Goal: Task Accomplishment & Management: Use online tool/utility

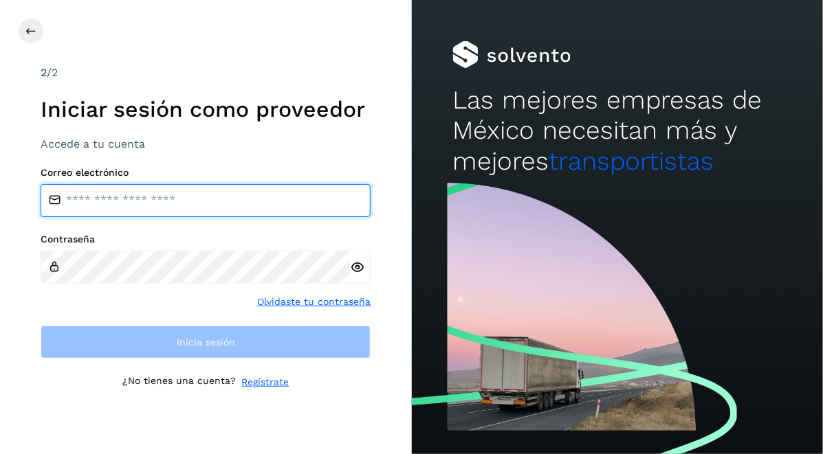
type input "**********"
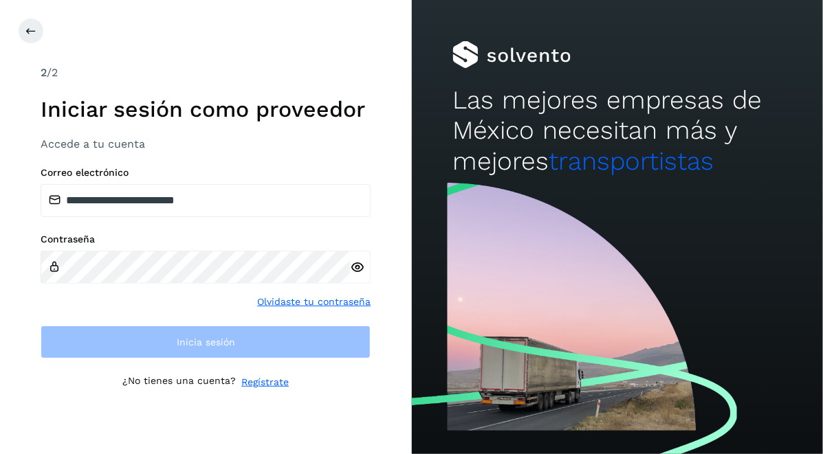
click at [362, 267] on icon at bounding box center [357, 268] width 14 height 14
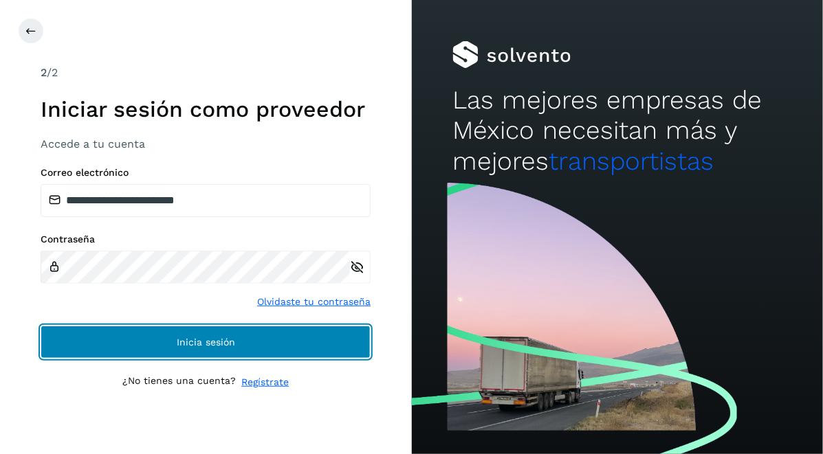
click at [258, 335] on button "Inicia sesión" at bounding box center [206, 342] width 330 height 33
click at [177, 342] on span "Inicia sesión" at bounding box center [206, 343] width 58 height 10
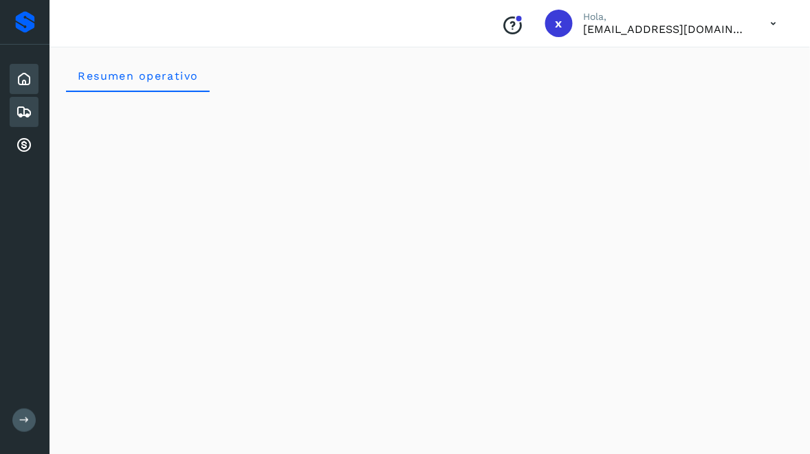
click at [25, 113] on icon at bounding box center [24, 112] width 16 height 16
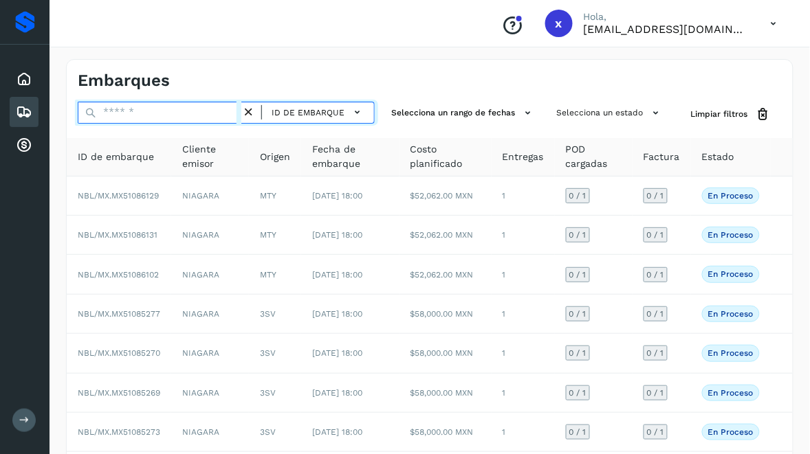
click at [145, 111] on input "text" at bounding box center [160, 113] width 164 height 22
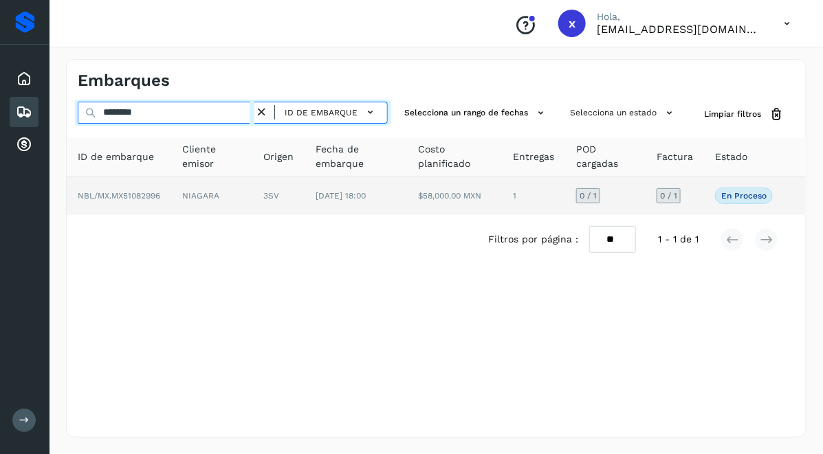
type input "********"
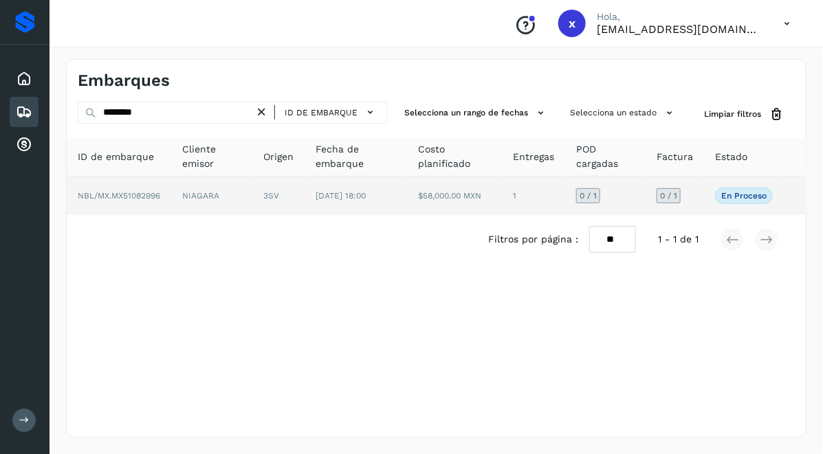
click at [131, 186] on td "NBL/MX.MX51082996" at bounding box center [119, 196] width 104 height 38
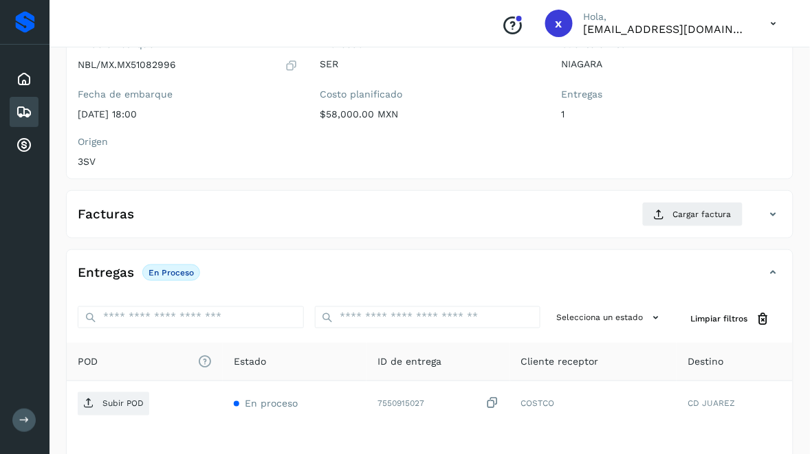
scroll to position [172, 0]
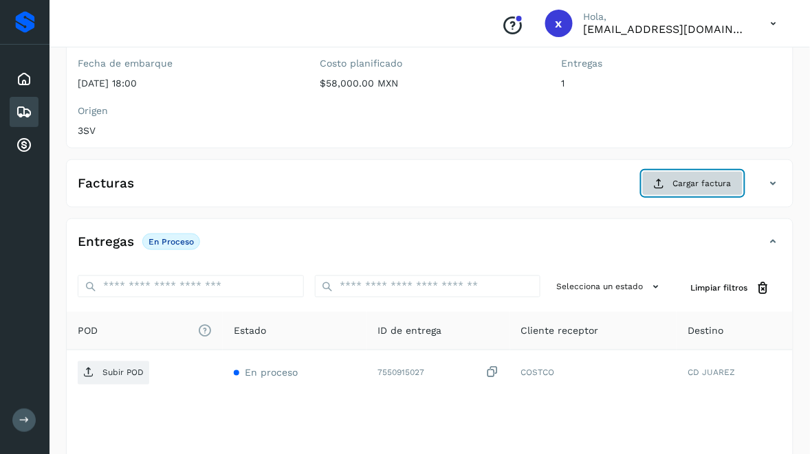
click at [689, 187] on span "Cargar factura" at bounding box center [702, 183] width 58 height 12
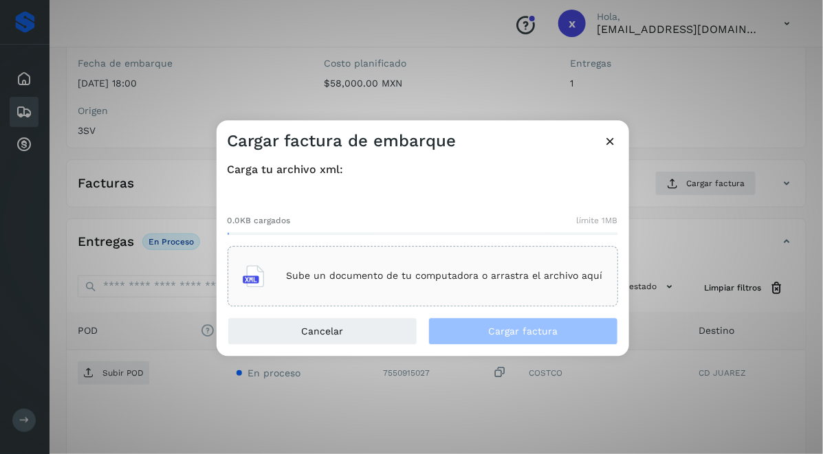
click at [365, 282] on p "Sube un documento de tu computadora o arrastra el archivo aquí" at bounding box center [445, 277] width 316 height 12
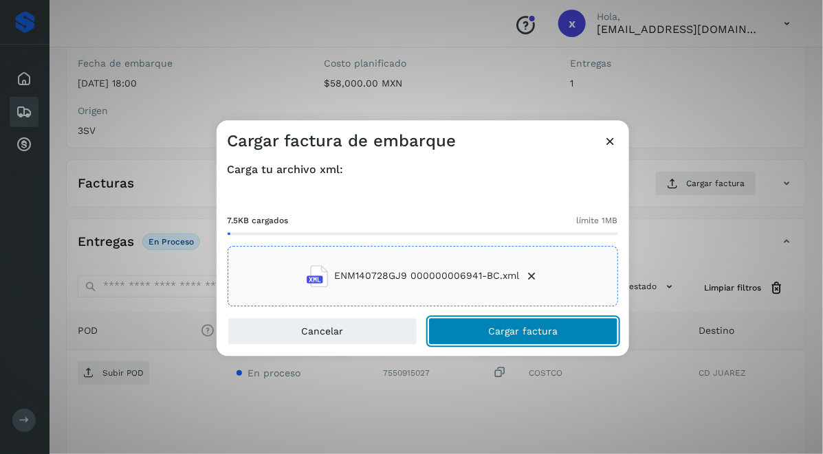
click at [500, 328] on span "Cargar factura" at bounding box center [522, 332] width 69 height 10
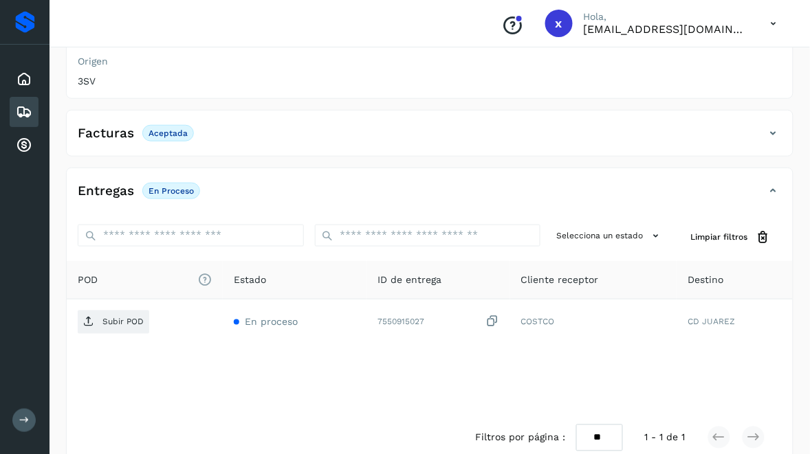
scroll to position [248, 0]
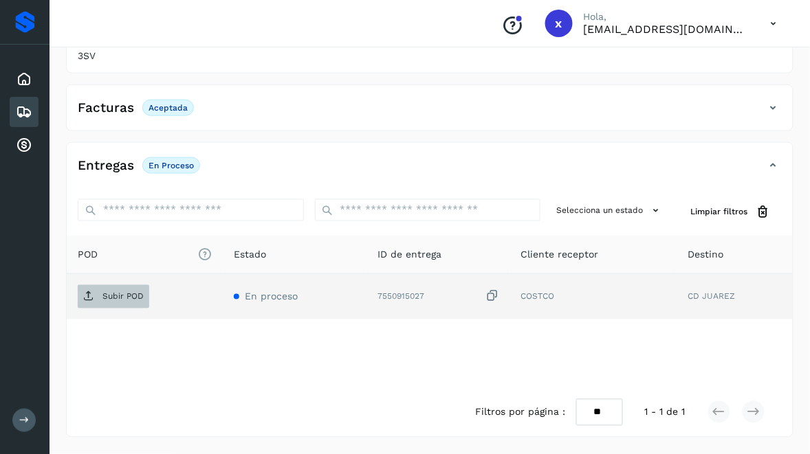
click at [134, 294] on p "Subir POD" at bounding box center [122, 297] width 41 height 10
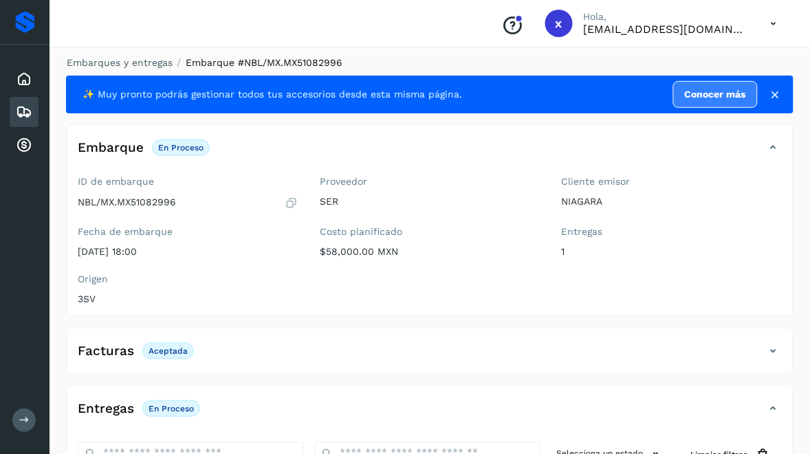
scroll to position [0, 0]
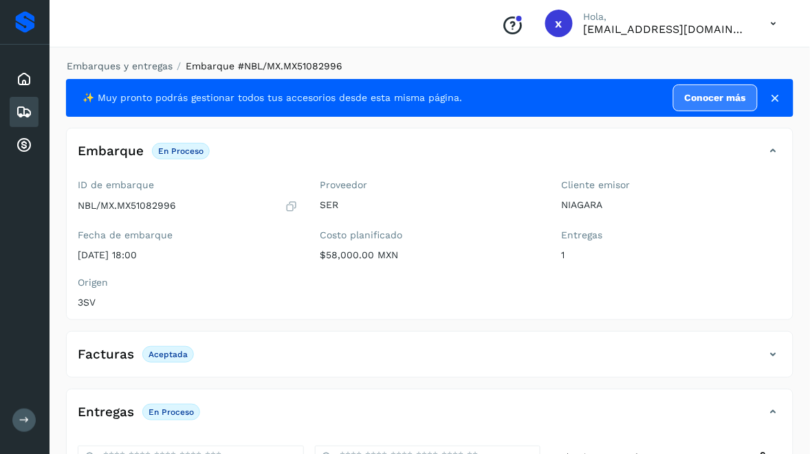
click at [29, 111] on icon at bounding box center [24, 112] width 16 height 16
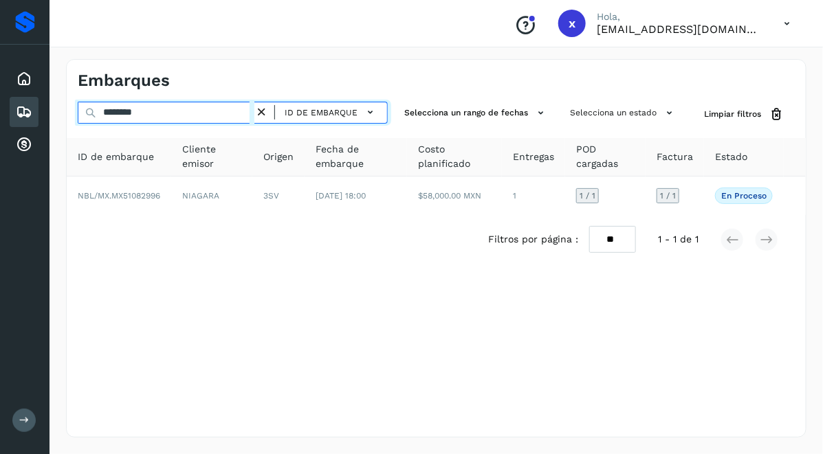
click at [149, 108] on input "********" at bounding box center [166, 113] width 177 height 22
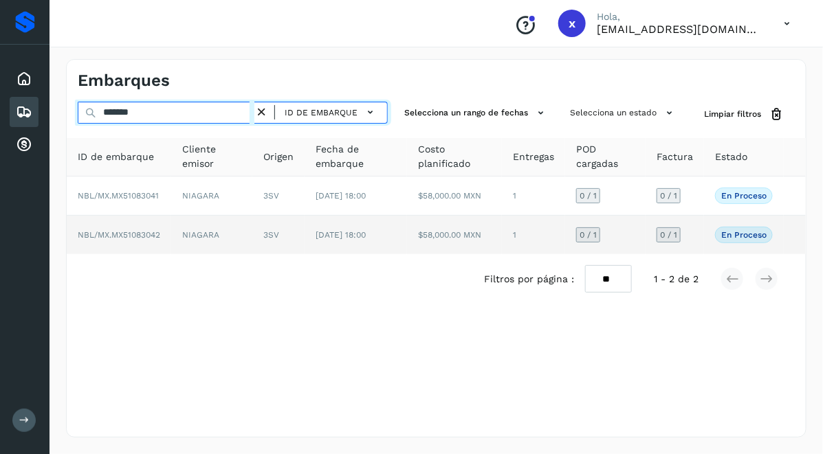
type input "*******"
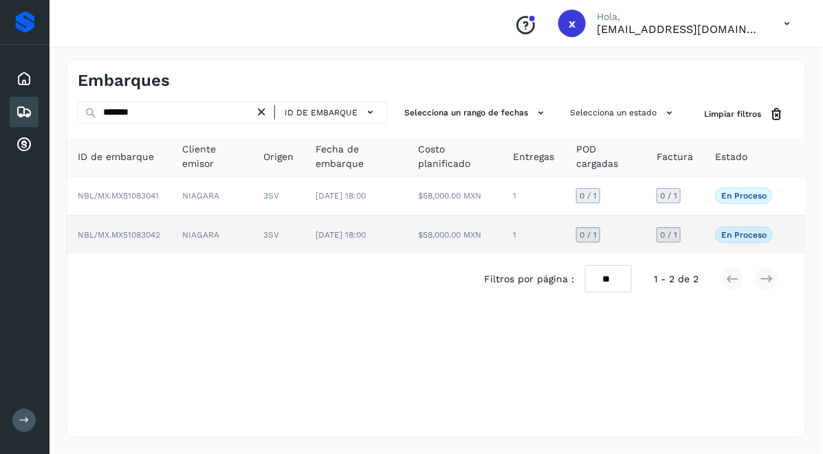
click at [148, 241] on td "NBL/MX.MX51083042" at bounding box center [119, 235] width 104 height 38
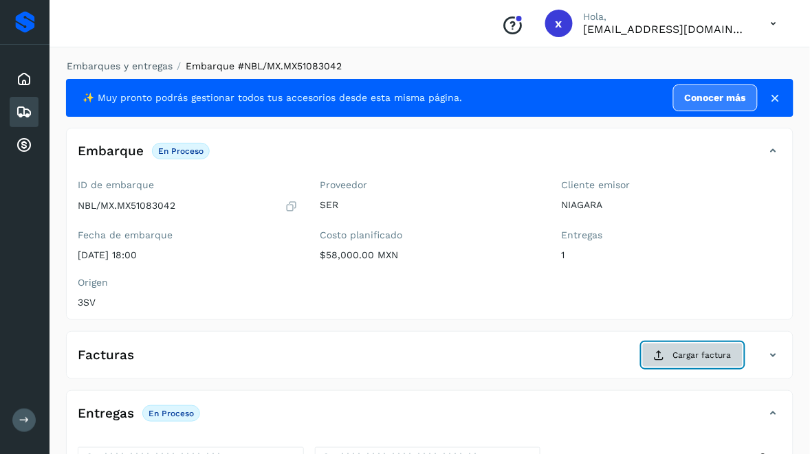
click at [691, 355] on span "Cargar factura" at bounding box center [702, 355] width 58 height 12
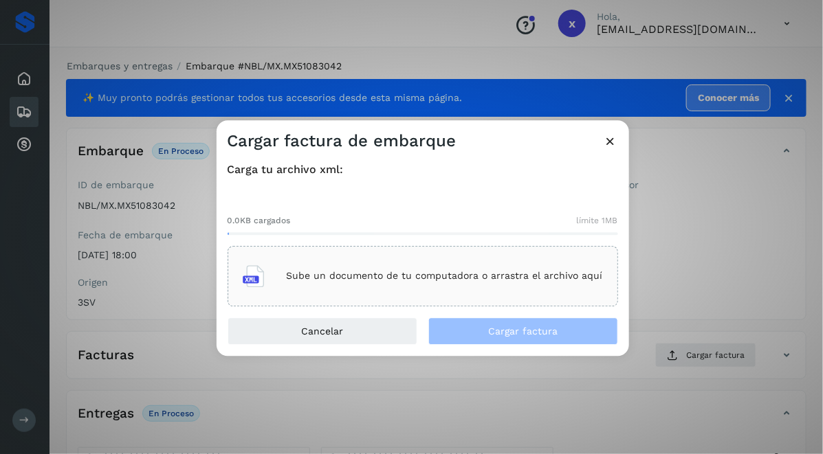
click at [409, 279] on p "Sube un documento de tu computadora o arrastra el archivo aquí" at bounding box center [445, 277] width 316 height 12
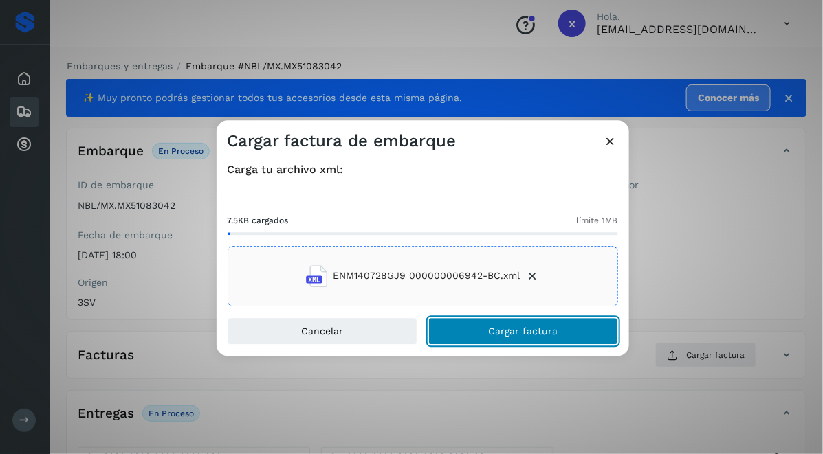
click at [493, 338] on button "Cargar factura" at bounding box center [523, 331] width 190 height 27
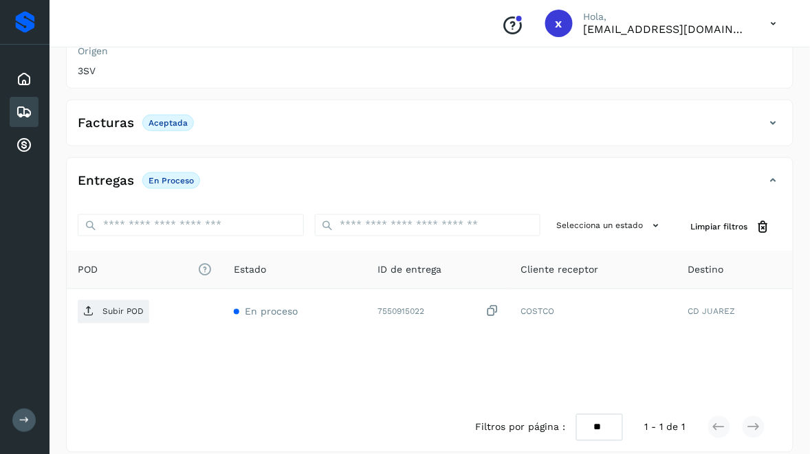
scroll to position [248, 0]
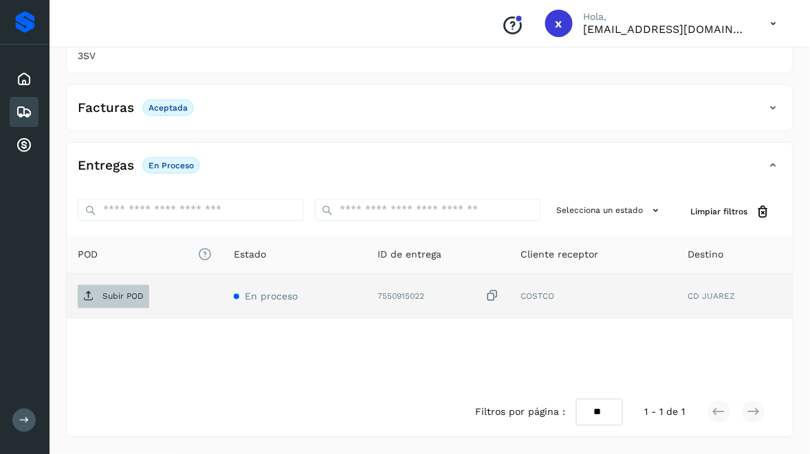
click at [124, 293] on p "Subir POD" at bounding box center [122, 297] width 41 height 10
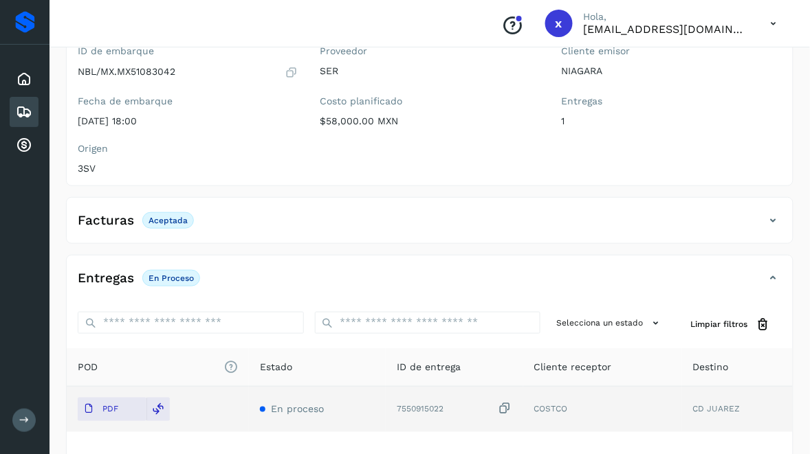
scroll to position [0, 0]
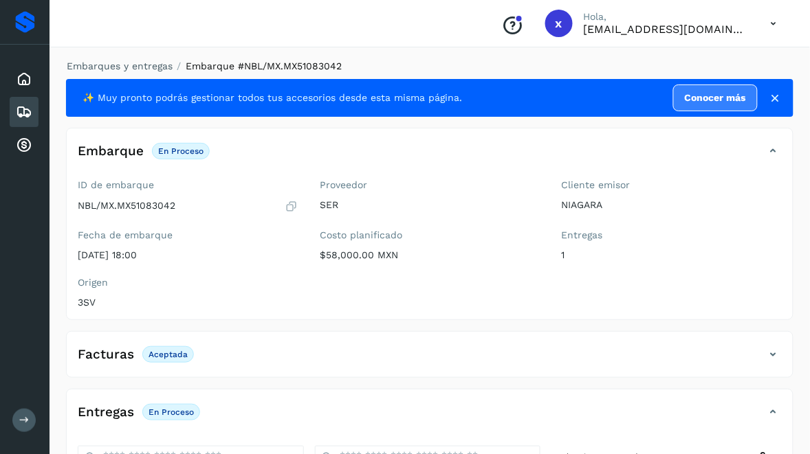
click at [21, 112] on icon at bounding box center [24, 112] width 16 height 16
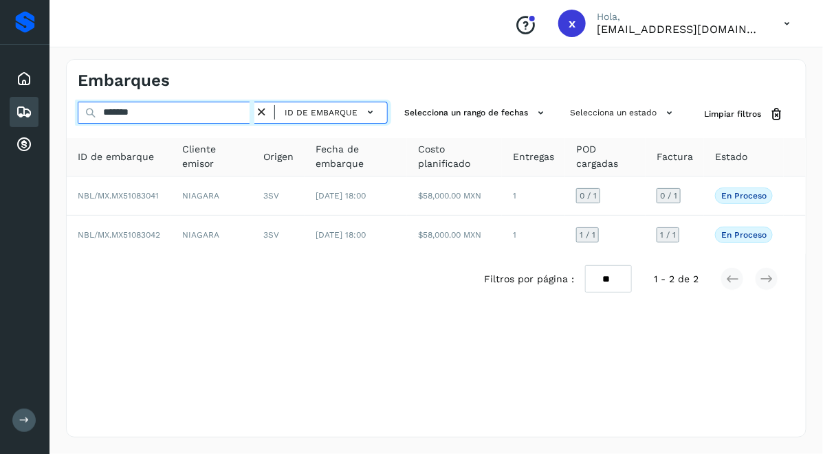
click at [163, 115] on input "*******" at bounding box center [166, 113] width 177 height 22
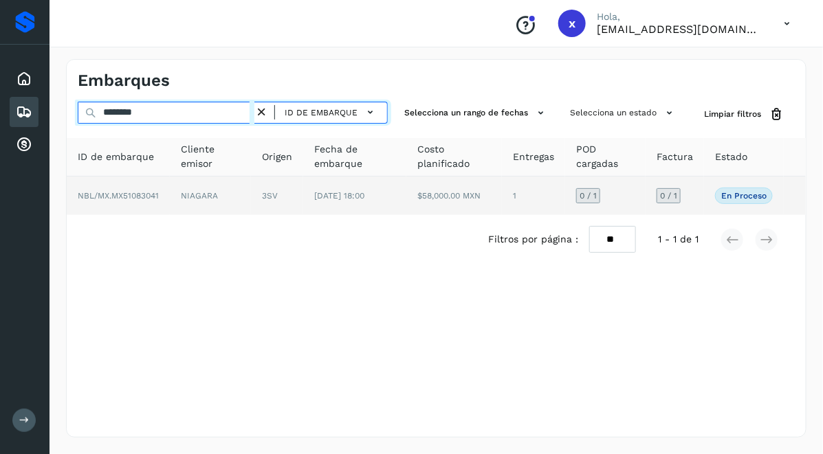
type input "********"
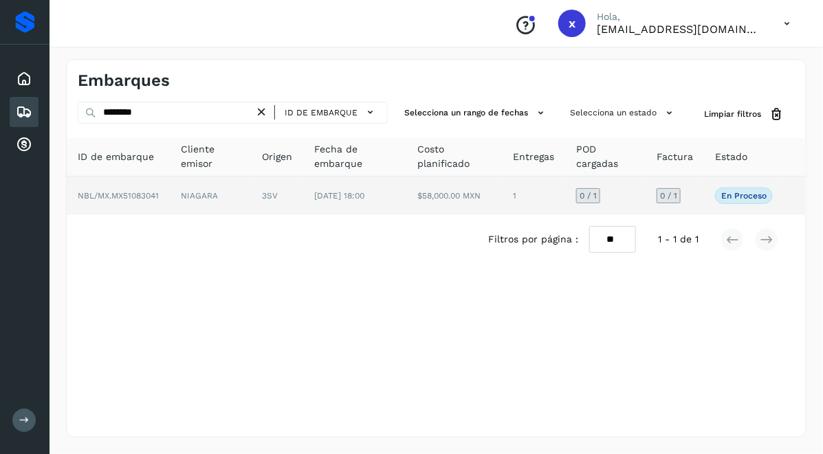
click at [152, 203] on td "NBL/MX.MX51083041" at bounding box center [118, 196] width 103 height 38
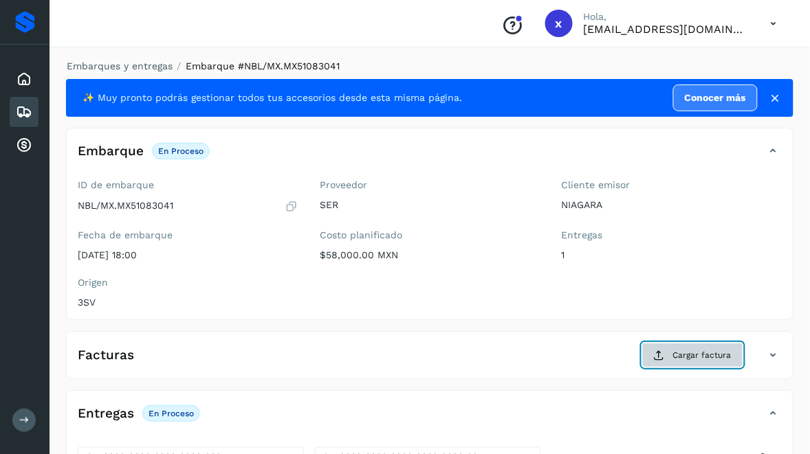
click at [703, 356] on span "Cargar factura" at bounding box center [702, 355] width 58 height 12
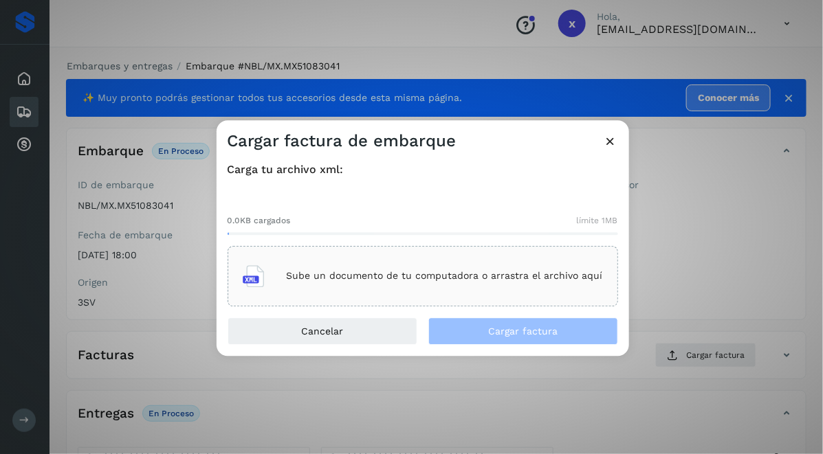
click at [289, 273] on p "Sube un documento de tu computadora o arrastra el archivo aquí" at bounding box center [445, 277] width 316 height 12
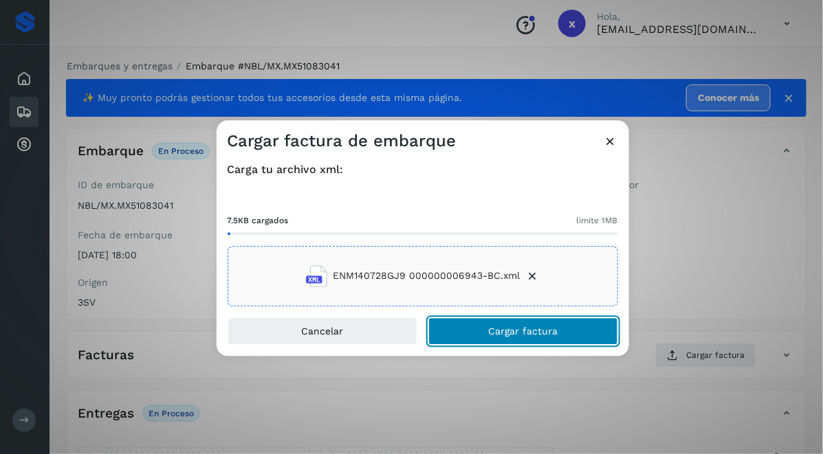
click at [495, 327] on span "Cargar factura" at bounding box center [522, 332] width 69 height 10
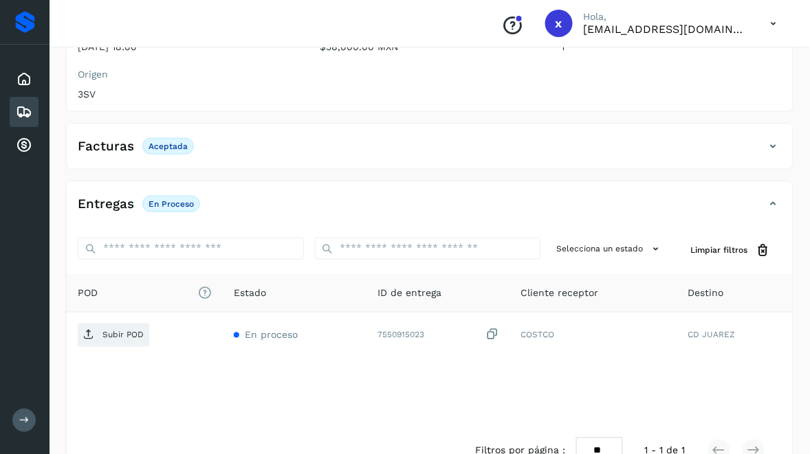
scroll to position [248, 0]
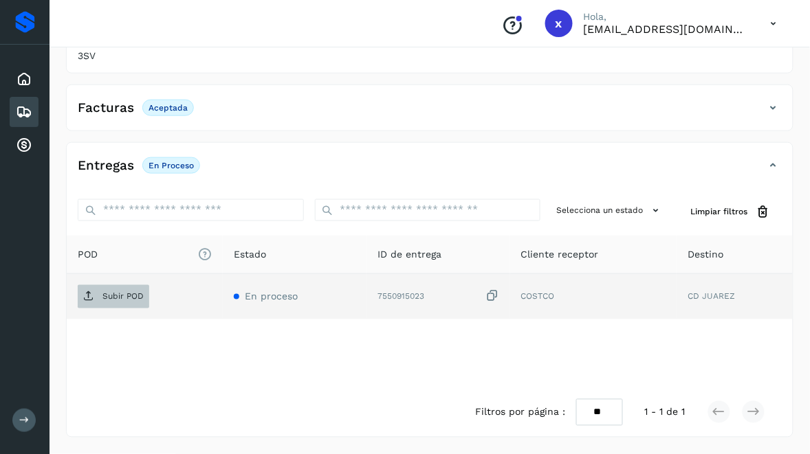
click at [122, 294] on p "Subir POD" at bounding box center [122, 297] width 41 height 10
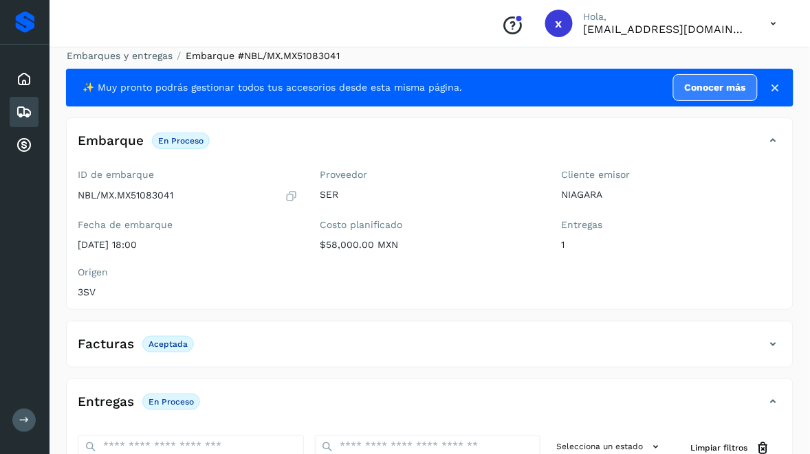
scroll to position [0, 0]
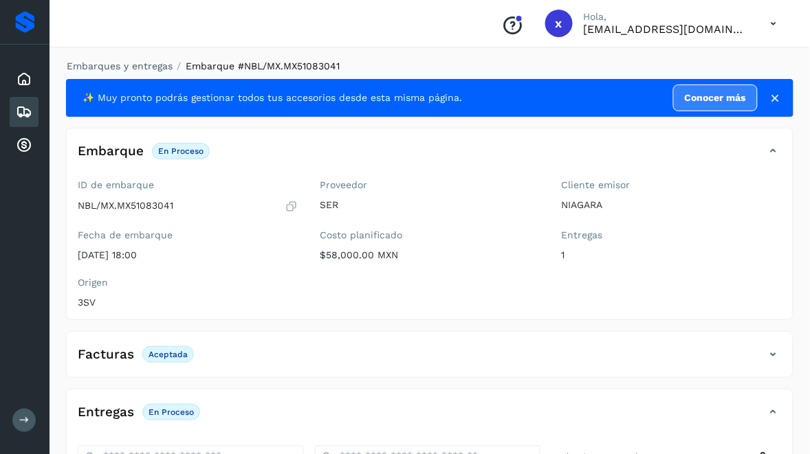
click at [19, 111] on icon at bounding box center [24, 112] width 16 height 16
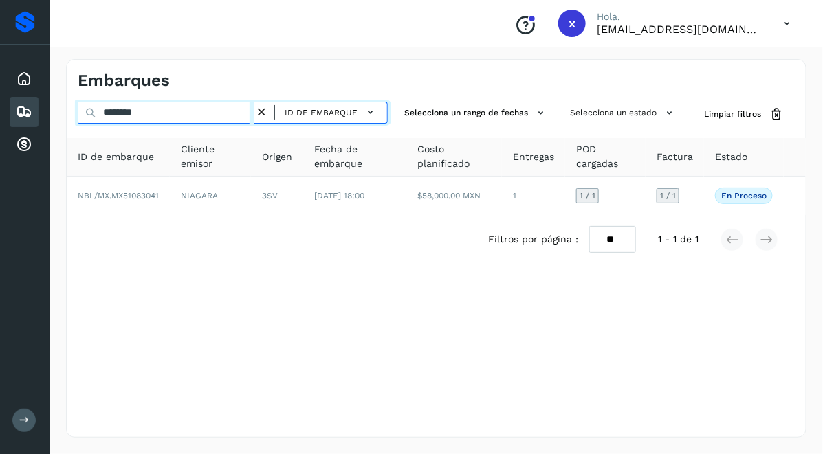
click at [179, 110] on input "********" at bounding box center [166, 113] width 177 height 22
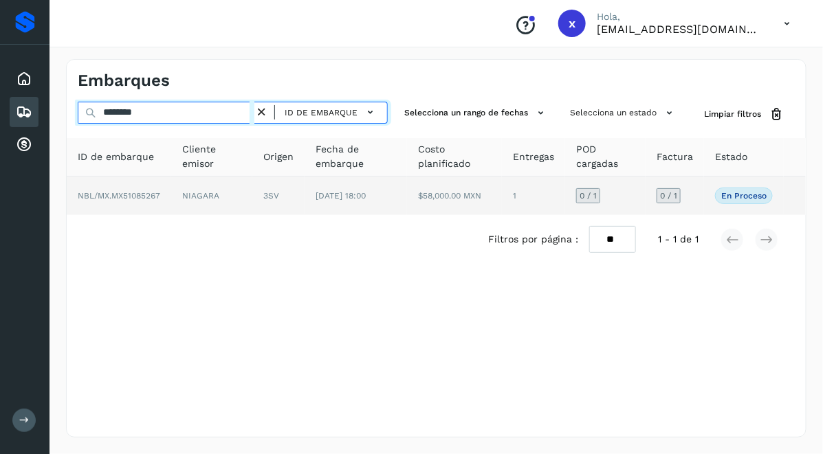
type input "********"
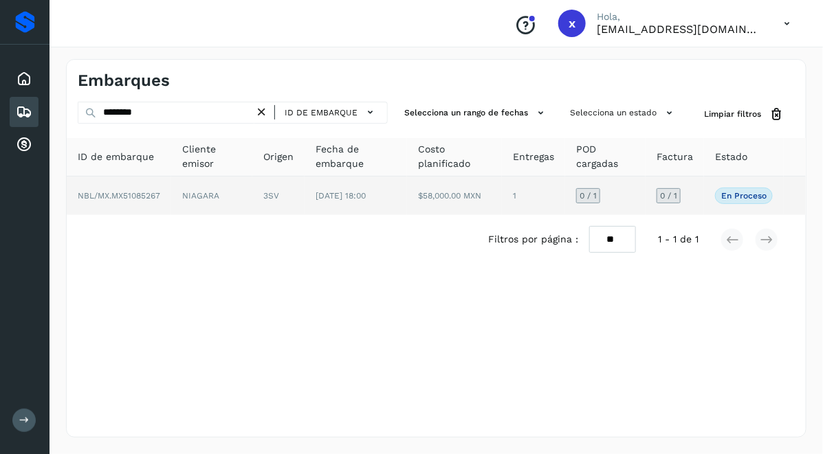
click at [126, 194] on span "NBL/MX.MX51085267" at bounding box center [119, 196] width 82 height 10
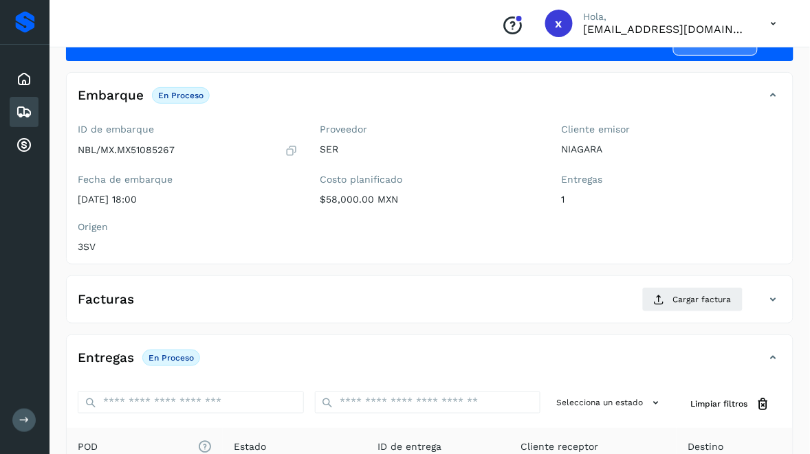
scroll to position [86, 0]
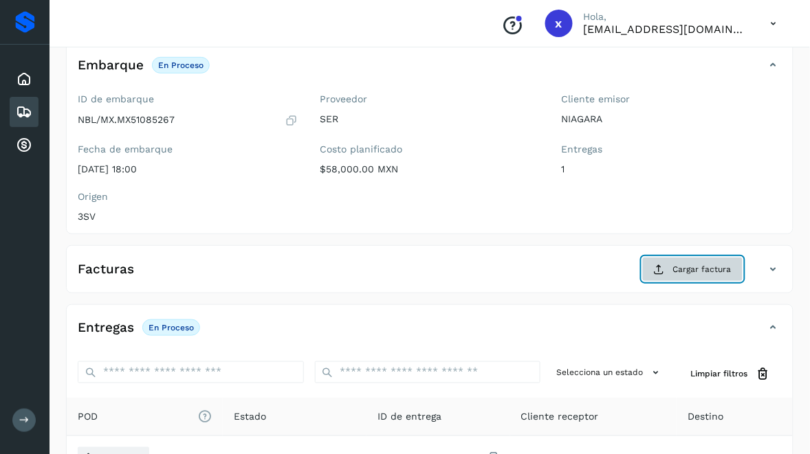
click at [682, 272] on span "Cargar factura" at bounding box center [702, 269] width 58 height 12
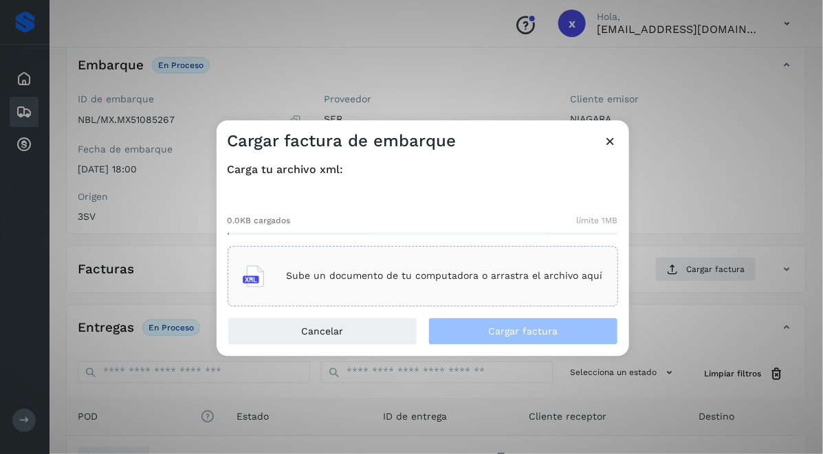
click at [355, 283] on div "Sube un documento de tu computadora o arrastra el archivo aquí" at bounding box center [423, 276] width 360 height 37
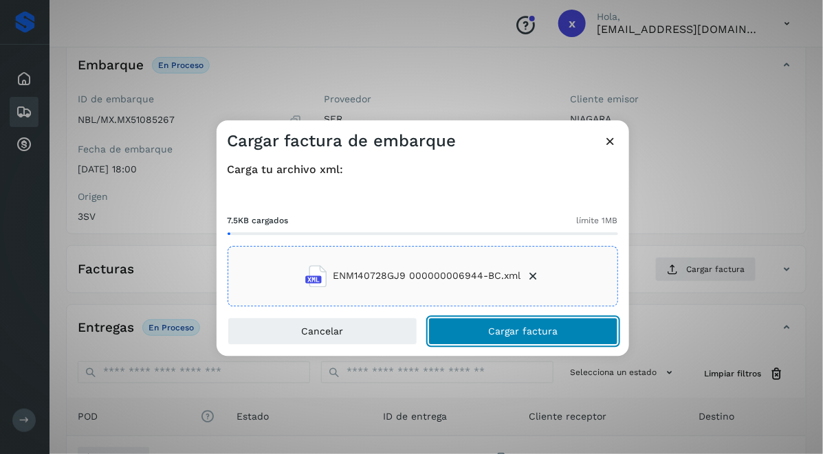
click at [491, 328] on span "Cargar factura" at bounding box center [522, 332] width 69 height 10
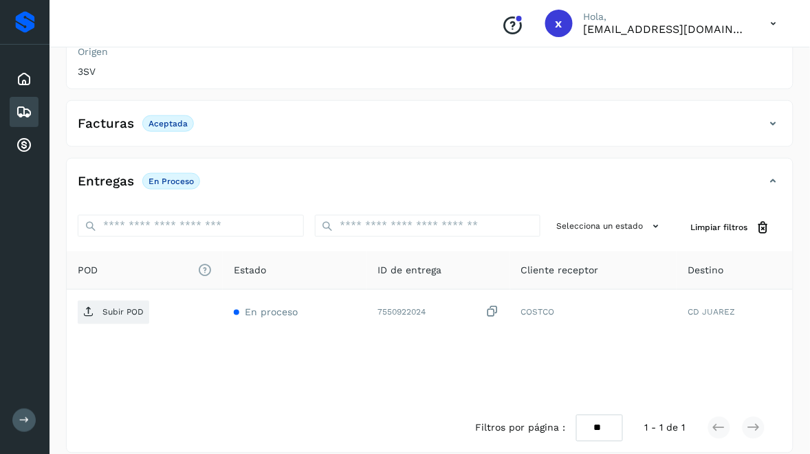
scroll to position [248, 0]
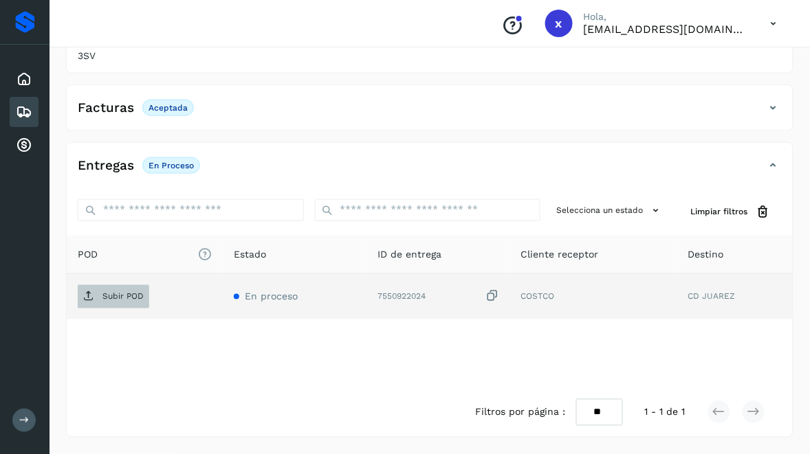
click at [97, 297] on span "Subir POD" at bounding box center [113, 297] width 71 height 22
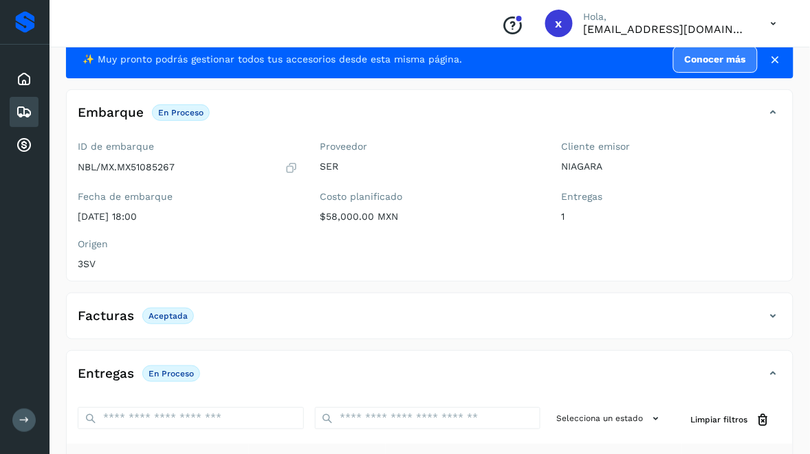
scroll to position [0, 0]
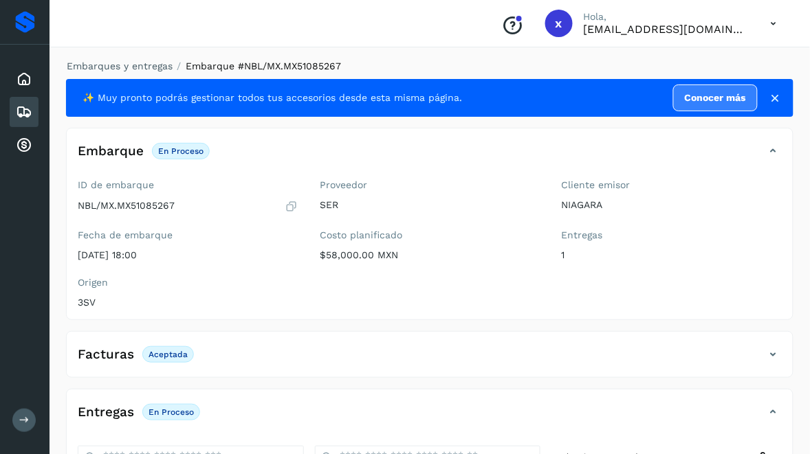
click at [25, 109] on icon at bounding box center [24, 112] width 16 height 16
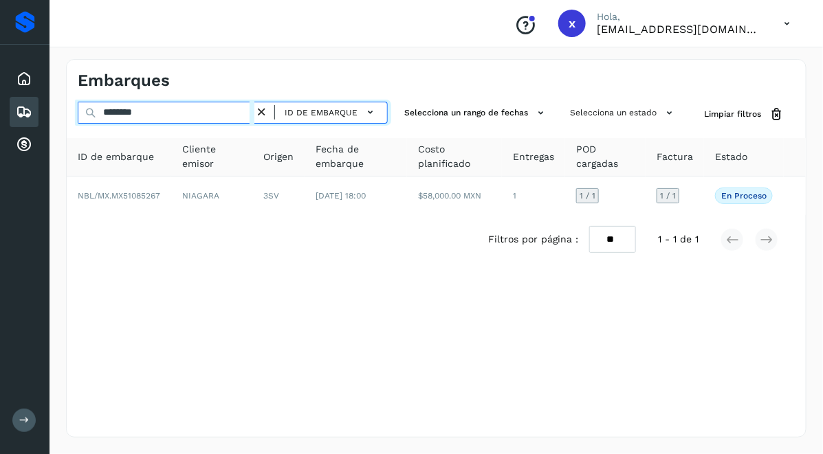
click at [153, 118] on input "********" at bounding box center [166, 113] width 177 height 22
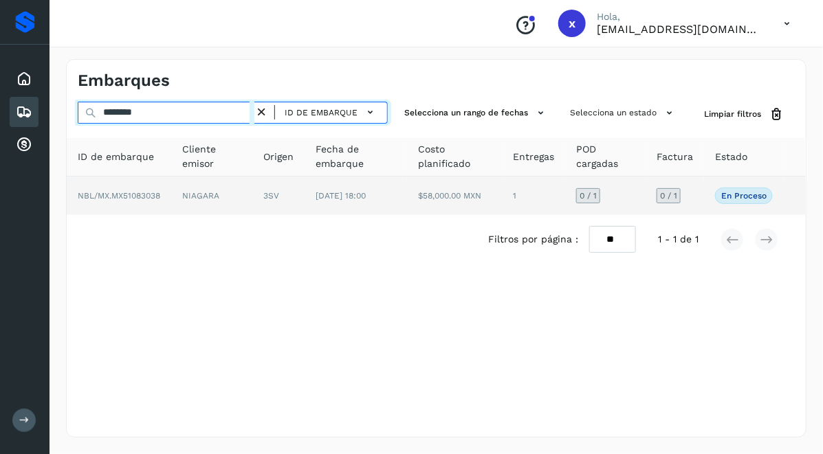
type input "********"
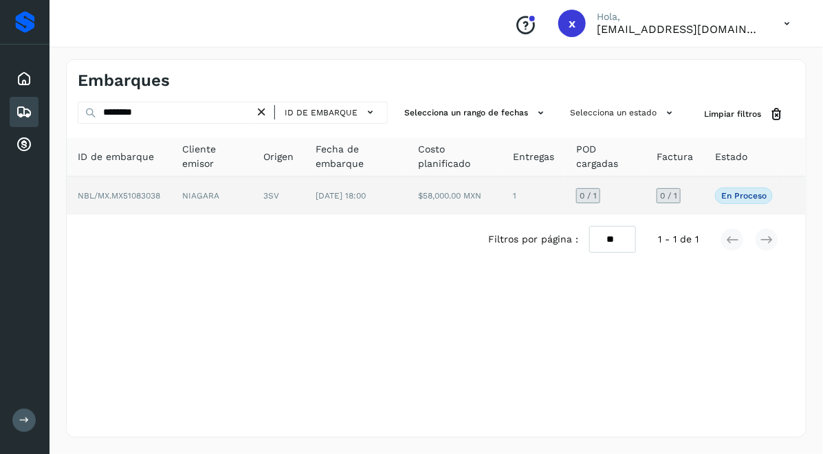
click at [146, 199] on span "NBL/MX.MX51083038" at bounding box center [119, 196] width 82 height 10
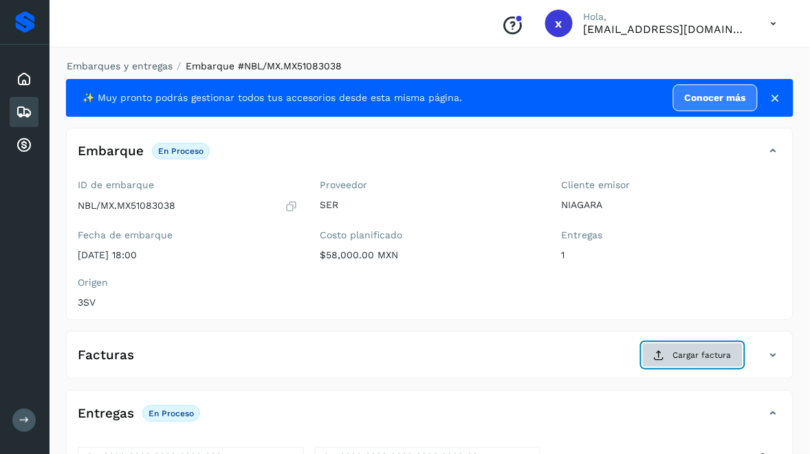
click at [695, 356] on span "Cargar factura" at bounding box center [702, 355] width 58 height 12
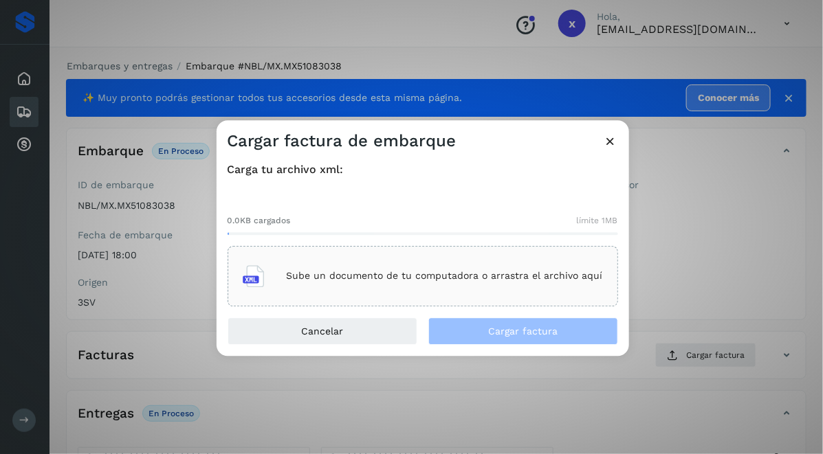
click at [341, 272] on p "Sube un documento de tu computadora o arrastra el archivo aquí" at bounding box center [445, 277] width 316 height 12
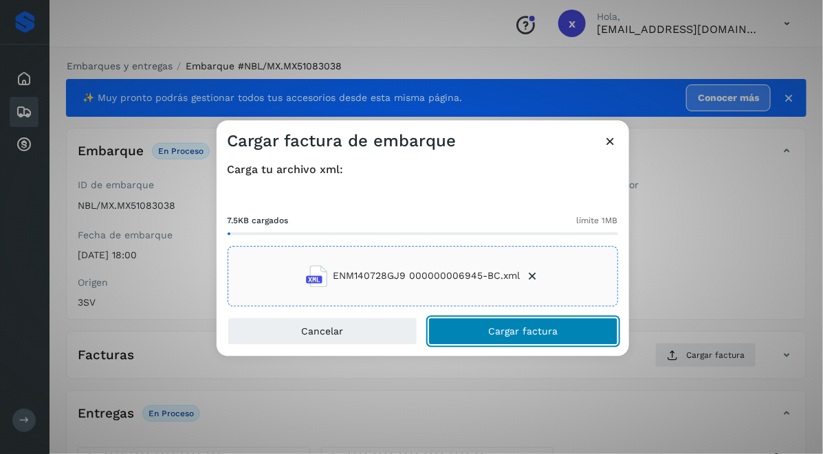
click at [492, 331] on span "Cargar factura" at bounding box center [522, 332] width 69 height 10
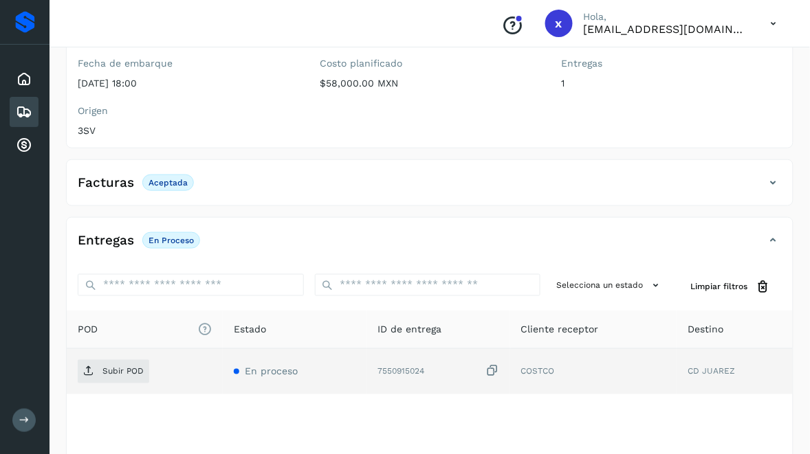
scroll to position [248, 0]
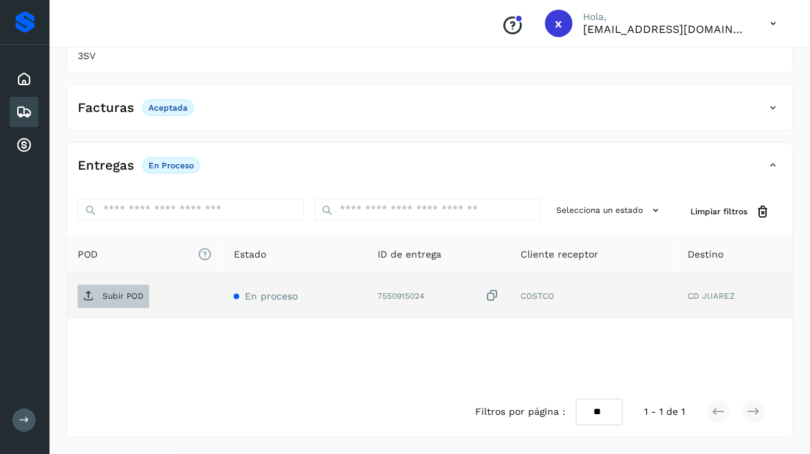
click at [131, 293] on p "Subir POD" at bounding box center [122, 297] width 41 height 10
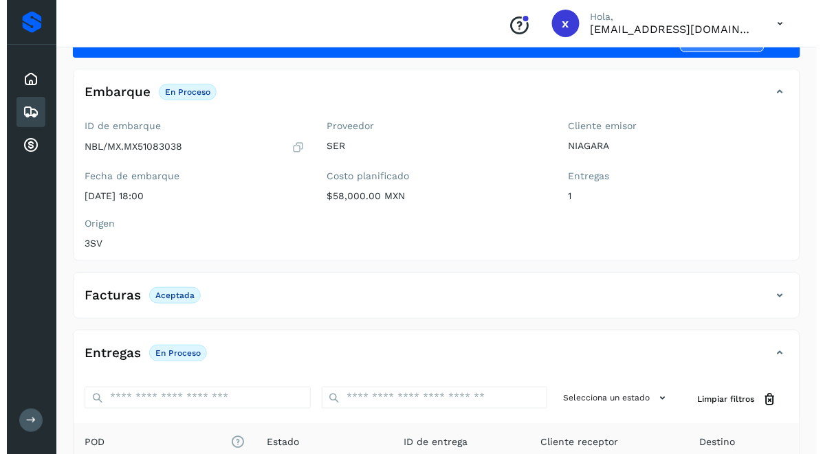
scroll to position [0, 0]
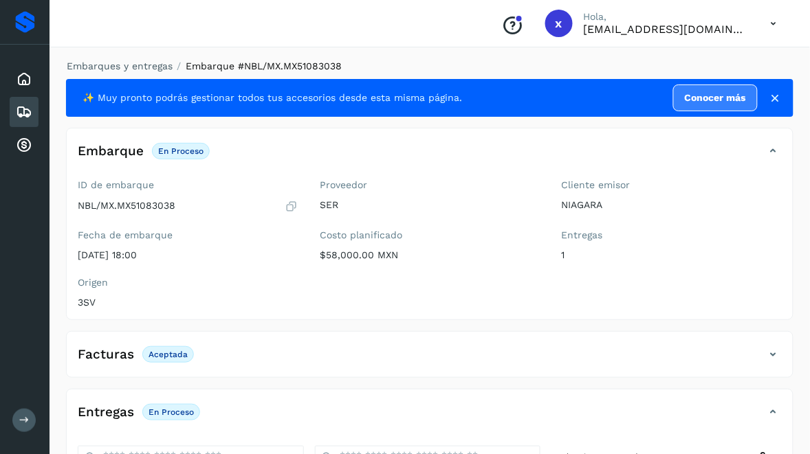
click at [28, 107] on icon at bounding box center [24, 112] width 16 height 16
